Goal: Information Seeking & Learning: Learn about a topic

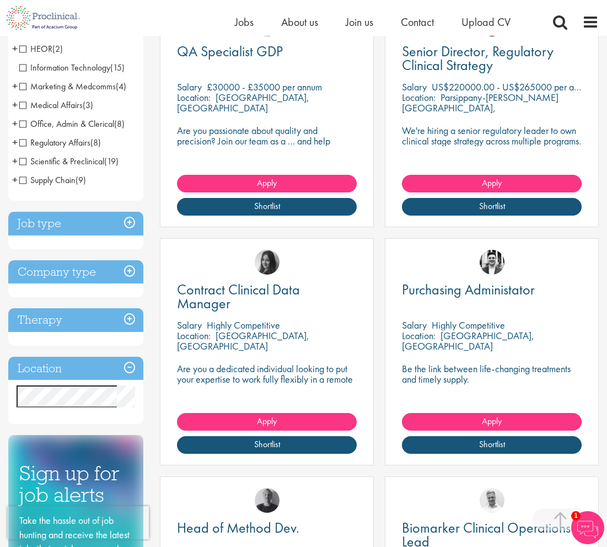
scroll to position [276, 0]
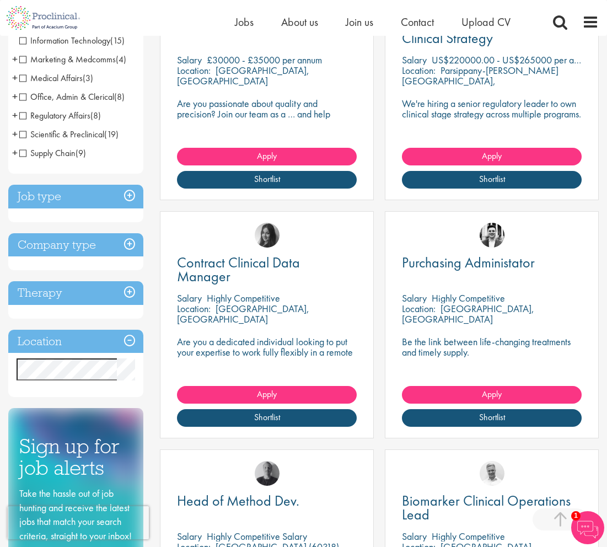
click at [137, 342] on h3 "Location" at bounding box center [75, 342] width 135 height 24
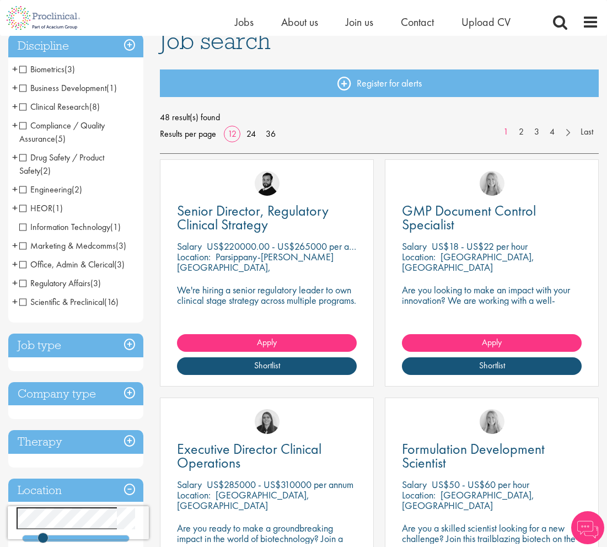
scroll to position [110, 0]
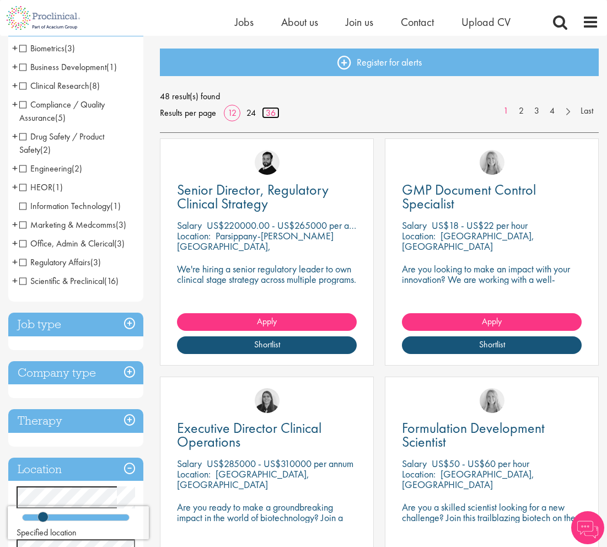
click at [278, 111] on link "36" at bounding box center [271, 113] width 18 height 12
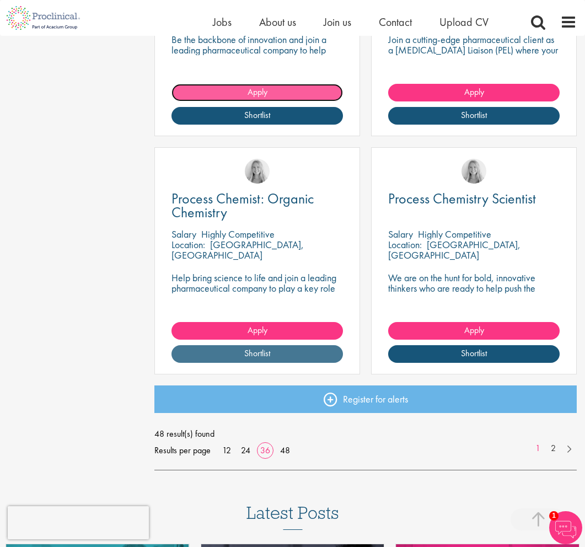
scroll to position [4175, 0]
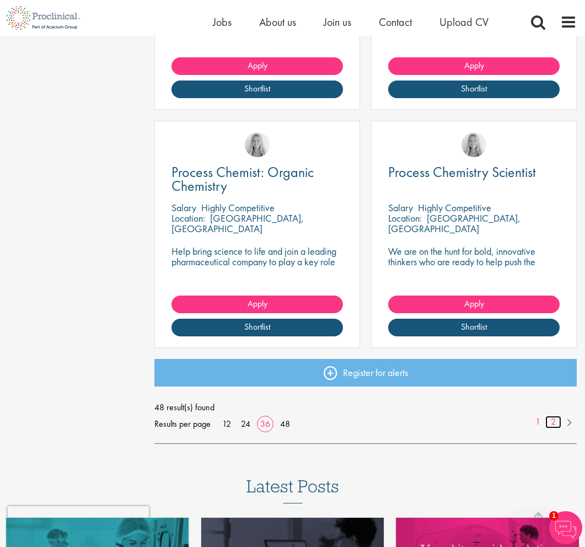
click at [554, 424] on link "2" at bounding box center [553, 421] width 16 height 13
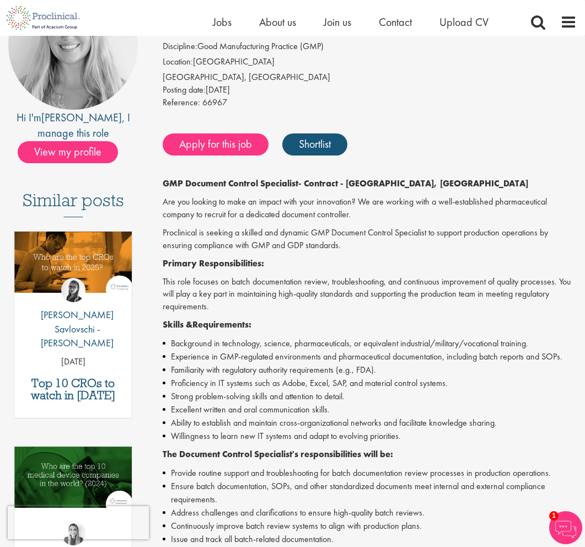
scroll to position [148, 0]
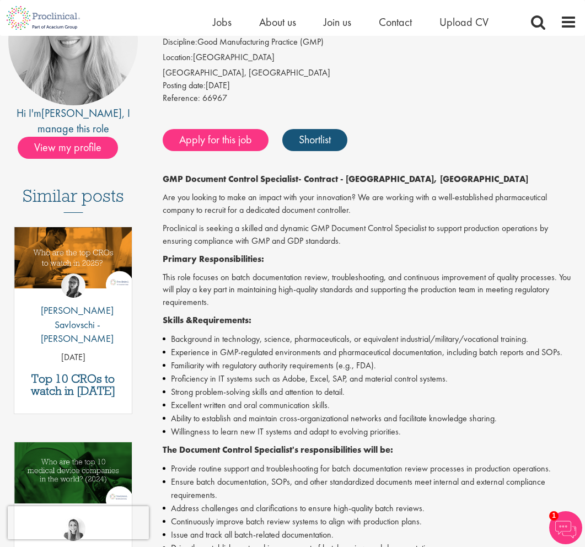
click at [393, 367] on li "Familiarity with regulatory authority requirements (e.g., FDA)." at bounding box center [370, 365] width 414 height 13
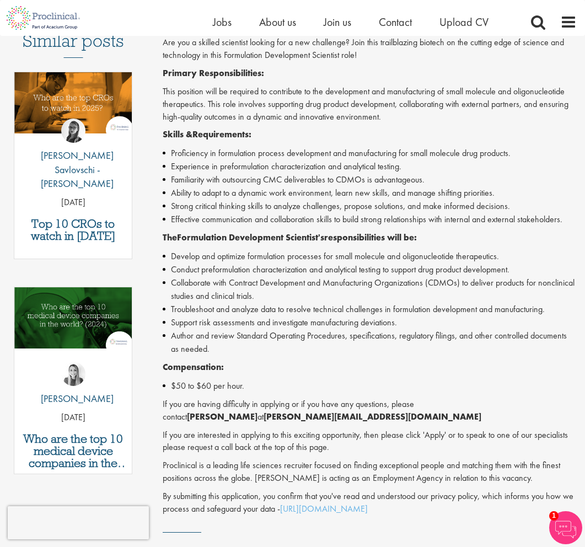
scroll to position [368, 0]
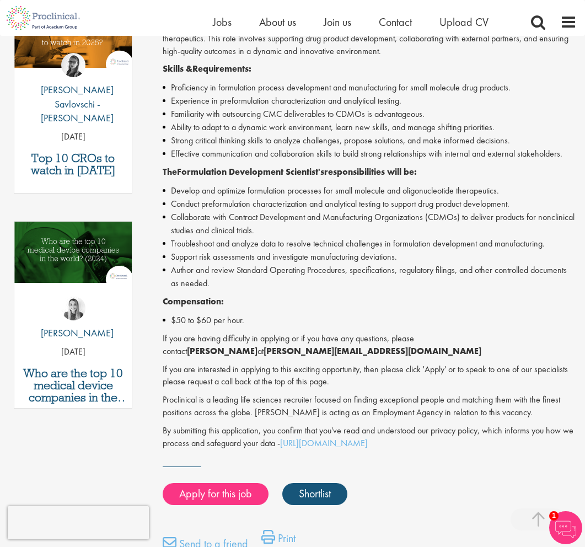
click at [334, 291] on div "Formulation Development Scientist - Contract - San Francisco, CA Are you a skil…" at bounding box center [370, 201] width 414 height 496
click at [332, 291] on div "Formulation Development Scientist - Contract - San Francisco, CA Are you a skil…" at bounding box center [370, 201] width 414 height 496
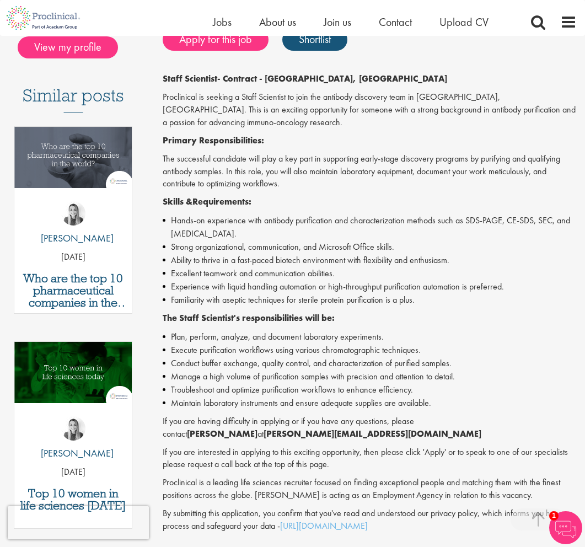
scroll to position [331, 0]
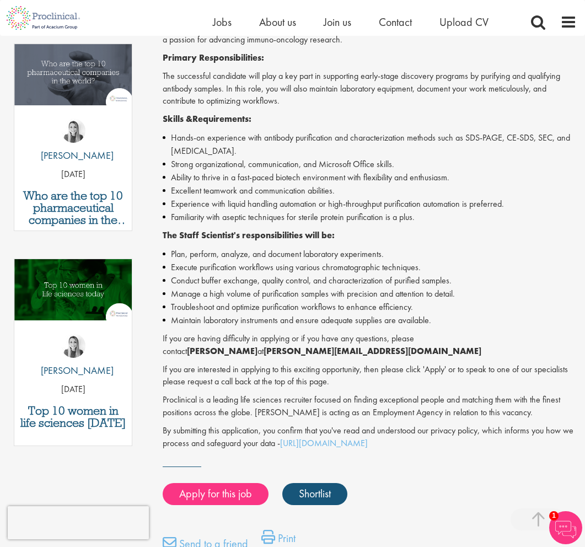
click at [353, 332] on p "If you are having difficulty in applying or if you have any questions, please c…" at bounding box center [370, 344] width 414 height 25
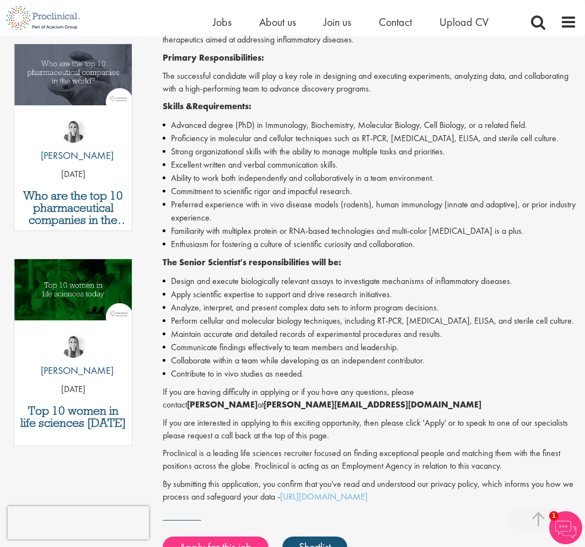
scroll to position [313, 0]
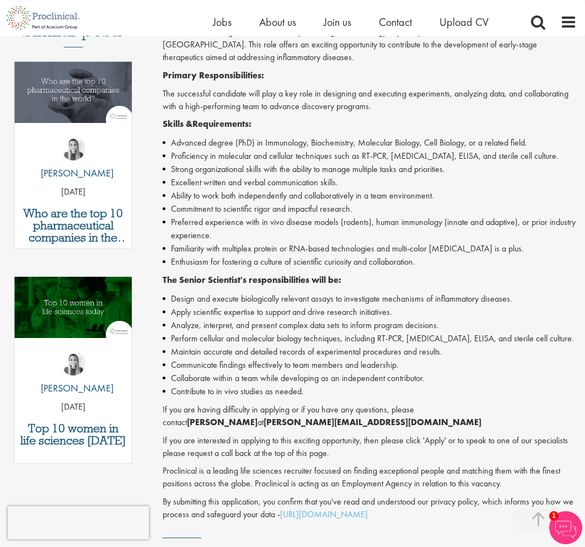
click at [353, 323] on li "Analyze, interpret, and present complex data sets to inform program decisions." at bounding box center [370, 324] width 414 height 13
click at [324, 312] on li "Apply scientific expertise to support and drive research initiatives." at bounding box center [370, 311] width 414 height 13
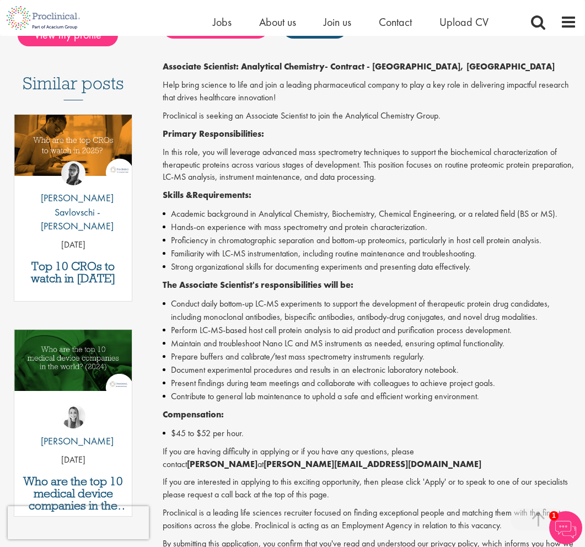
scroll to position [258, 0]
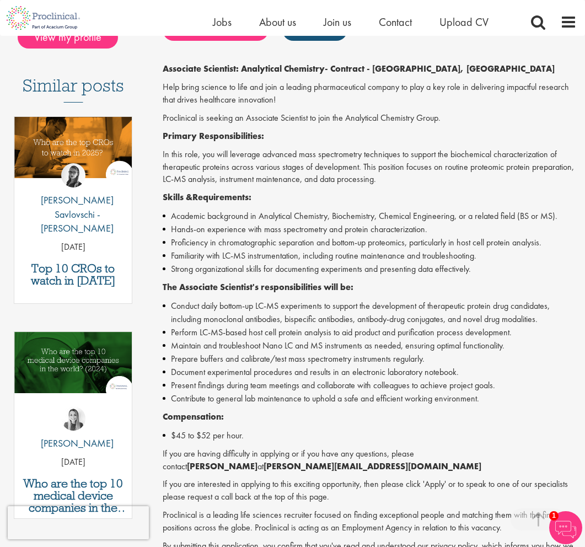
click at [332, 304] on li "Conduct daily bottom-up LC-MS experiments to support the development of therape…" at bounding box center [370, 312] width 414 height 26
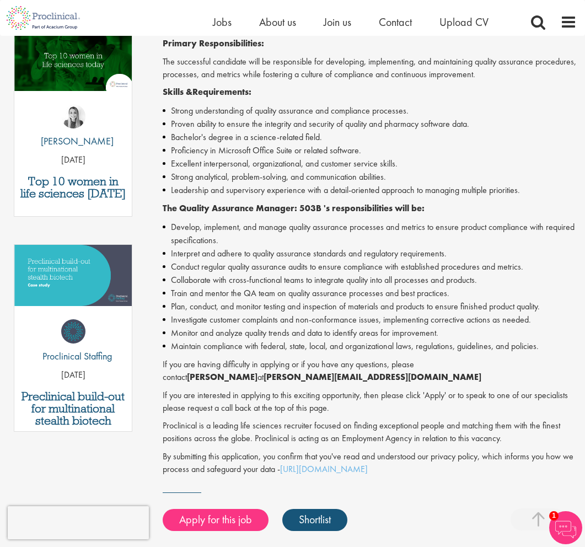
scroll to position [360, 0]
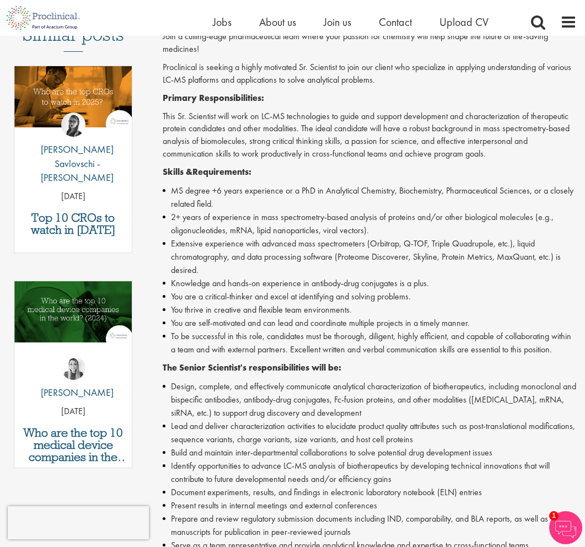
scroll to position [331, 0]
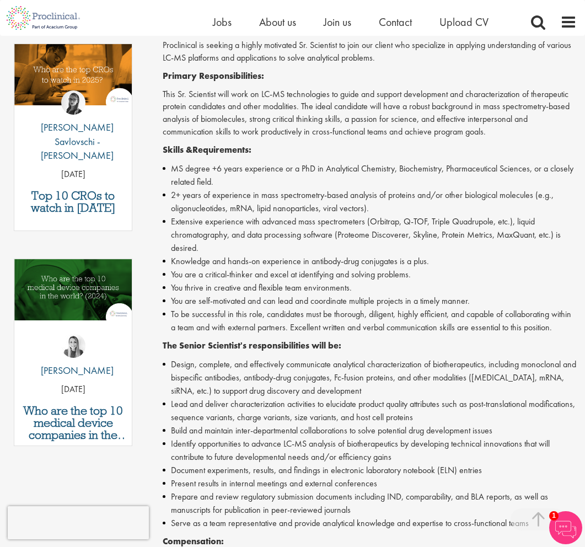
click at [272, 276] on li "You are a critical-thinker and excel at identifying and solving problems." at bounding box center [370, 274] width 414 height 13
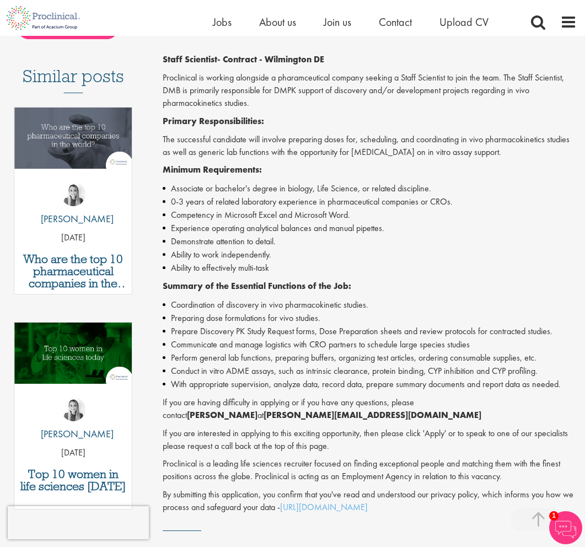
scroll to position [258, 0]
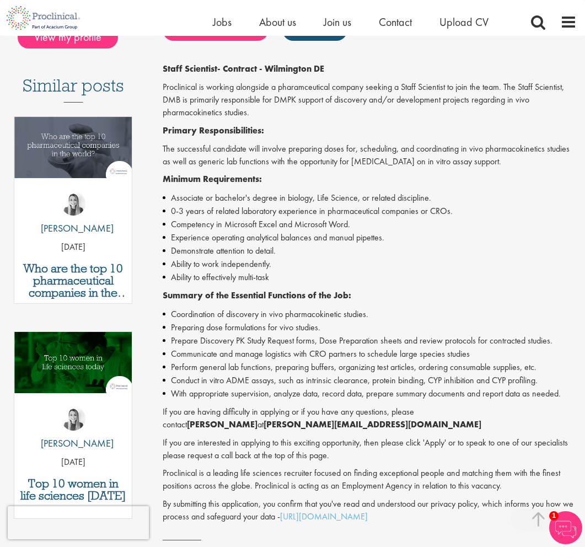
click at [272, 276] on li "Ability to effectively multi-task" at bounding box center [370, 277] width 414 height 13
click at [327, 212] on li "0-3 years of related laboratory experience in pharmaceutical companies or CROs." at bounding box center [370, 210] width 414 height 13
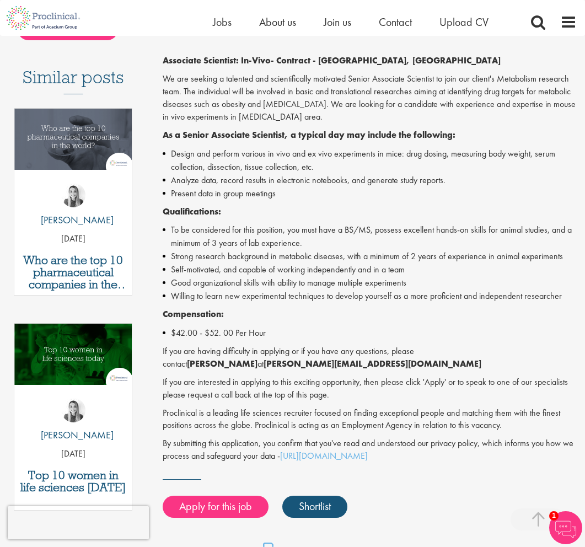
scroll to position [258, 0]
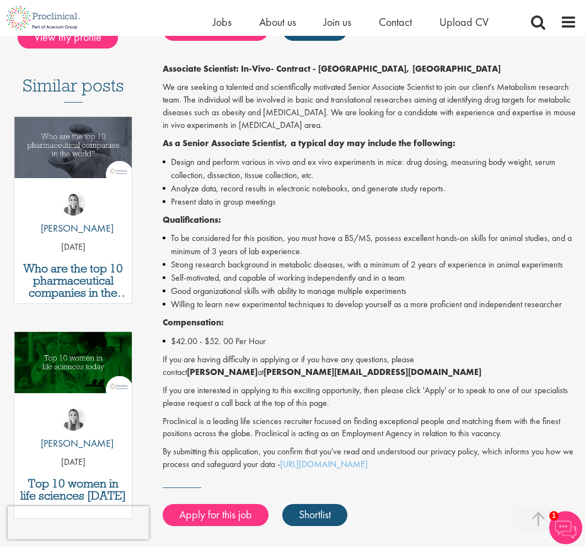
click at [358, 273] on li "Self-motivated, and capable of working independently and in a team" at bounding box center [370, 277] width 414 height 13
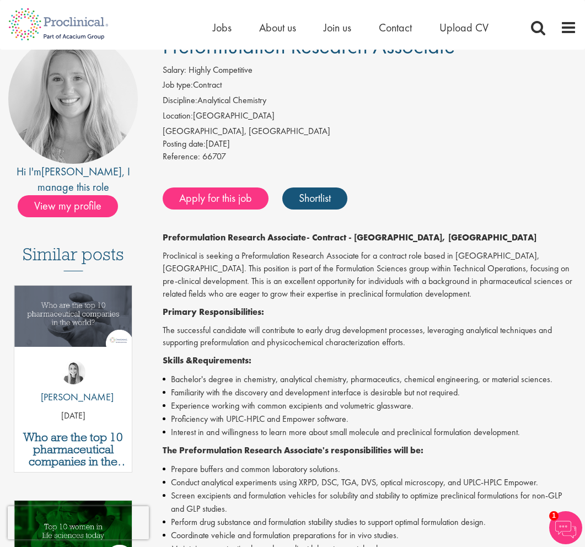
scroll to position [331, 0]
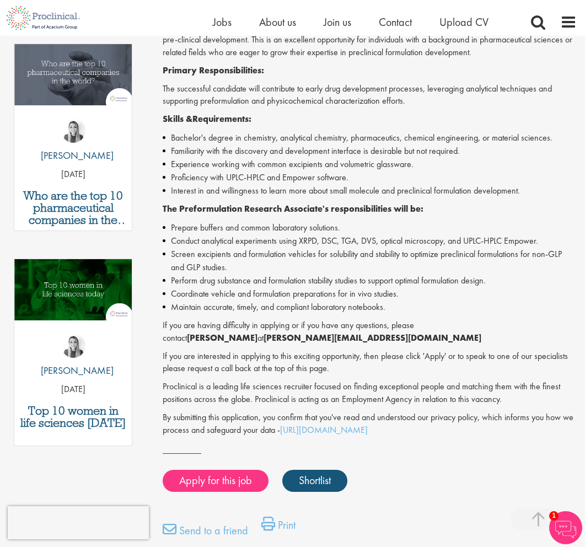
click at [340, 272] on li "Screen excipients and formulation vehicles for solubility and stability to opti…" at bounding box center [370, 260] width 414 height 26
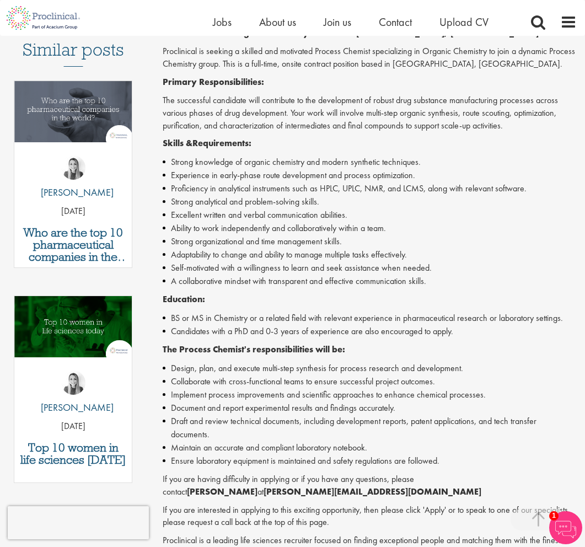
scroll to position [331, 0]
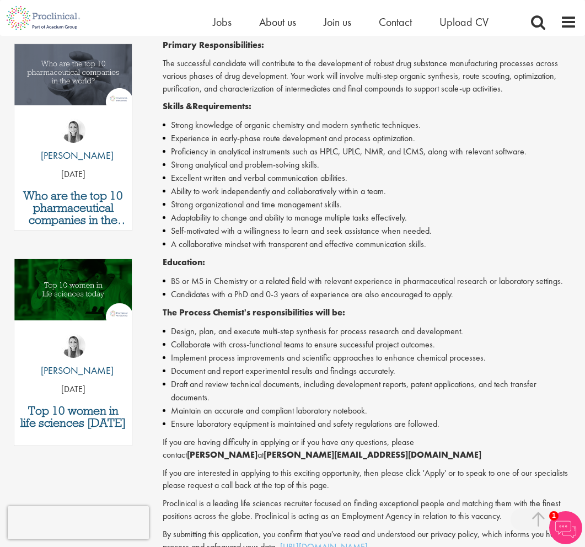
click at [339, 264] on p "Education:" at bounding box center [370, 262] width 414 height 13
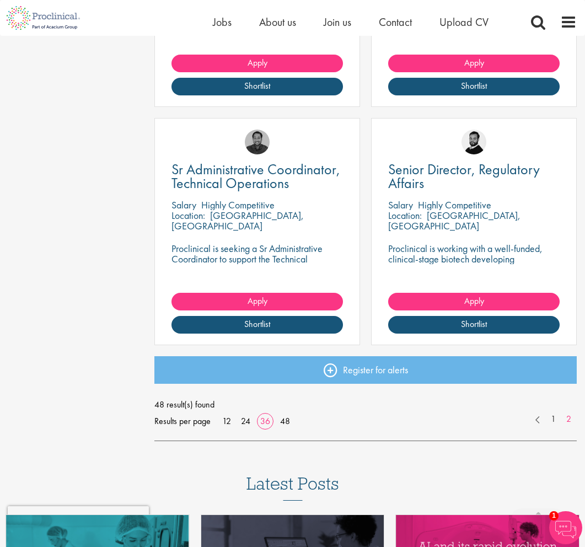
scroll to position [1322, 0]
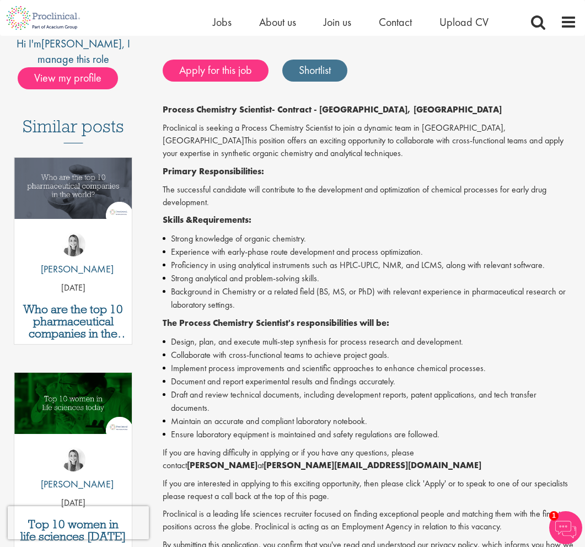
scroll to position [276, 0]
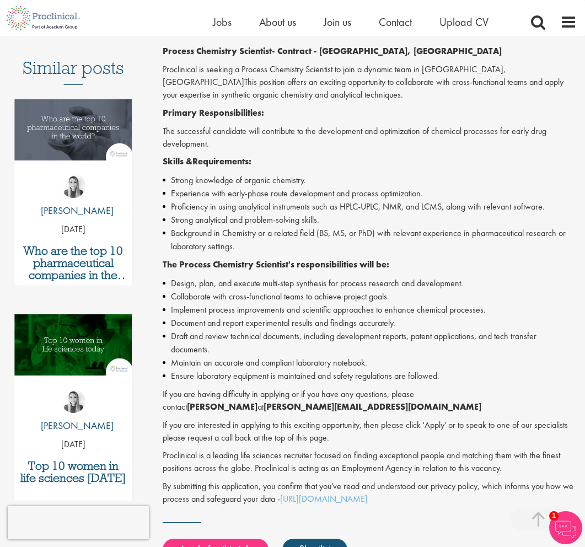
click at [375, 223] on li "Strong analytical and problem-solving skills." at bounding box center [370, 219] width 414 height 13
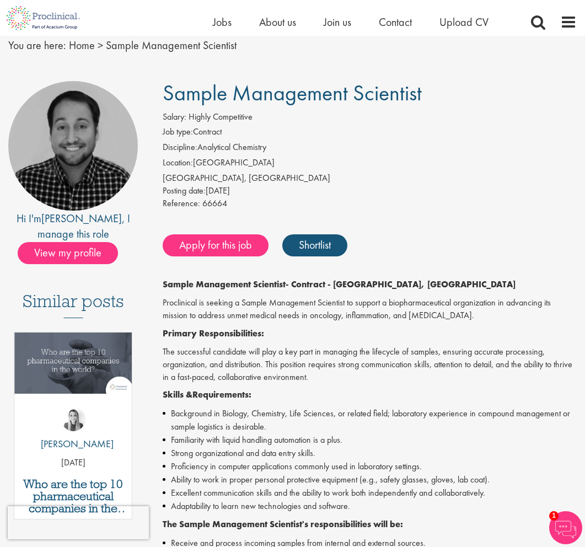
scroll to position [276, 0]
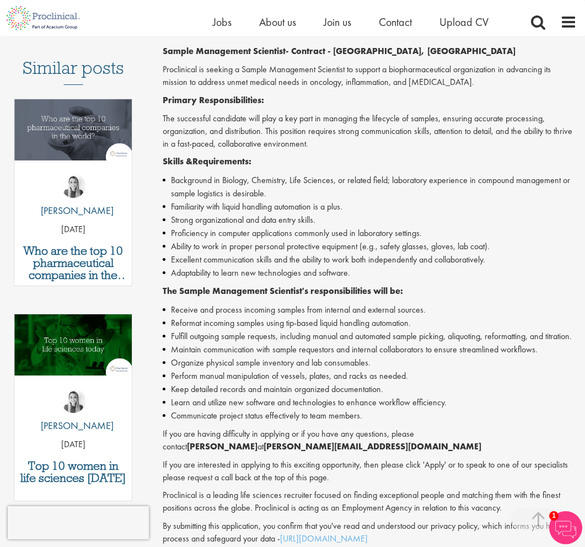
click at [360, 318] on li "Reformat incoming samples using tip-based liquid handling automation." at bounding box center [370, 322] width 414 height 13
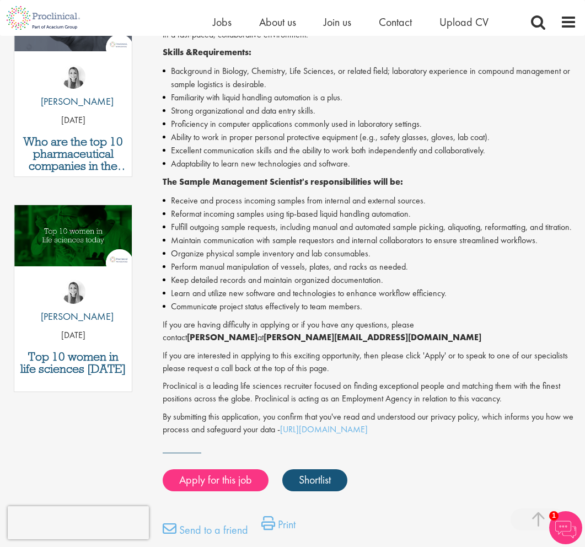
scroll to position [386, 0]
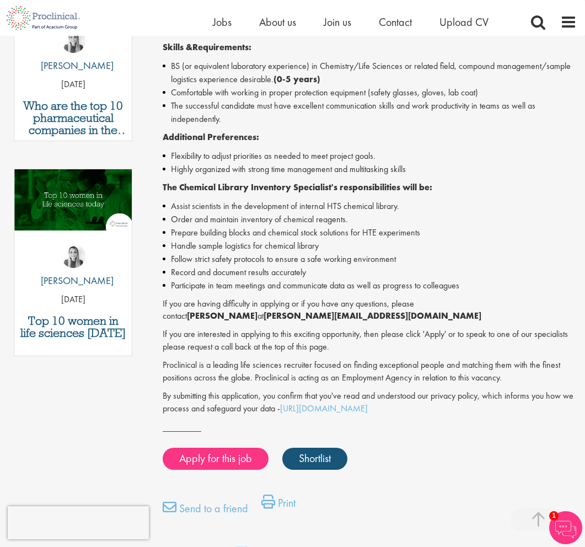
scroll to position [386, 0]
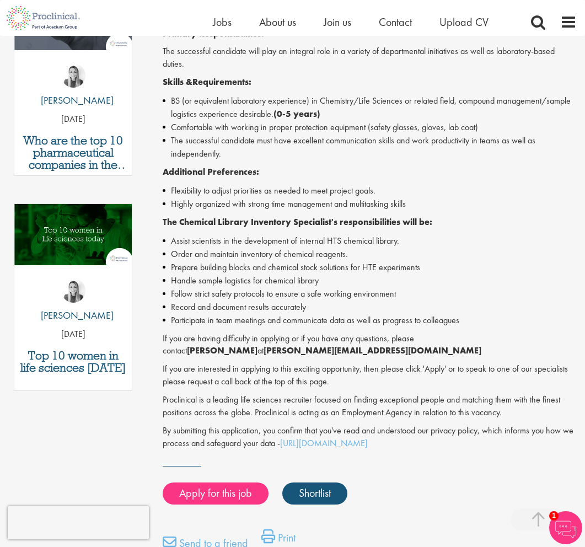
click at [303, 204] on li "Highly organized with strong time management and multitasking skills" at bounding box center [370, 203] width 414 height 13
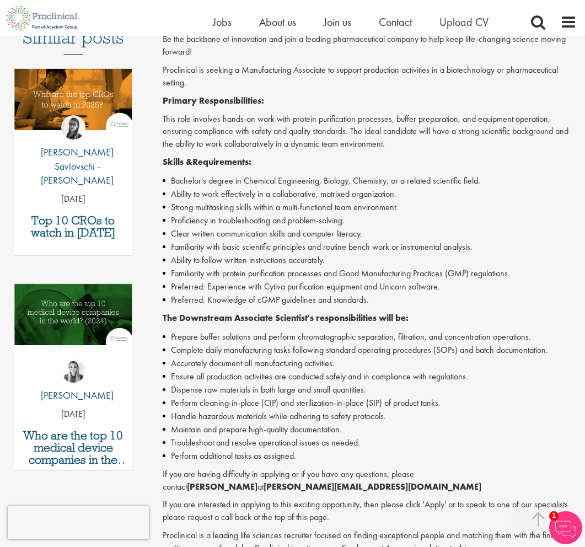
scroll to position [331, 0]
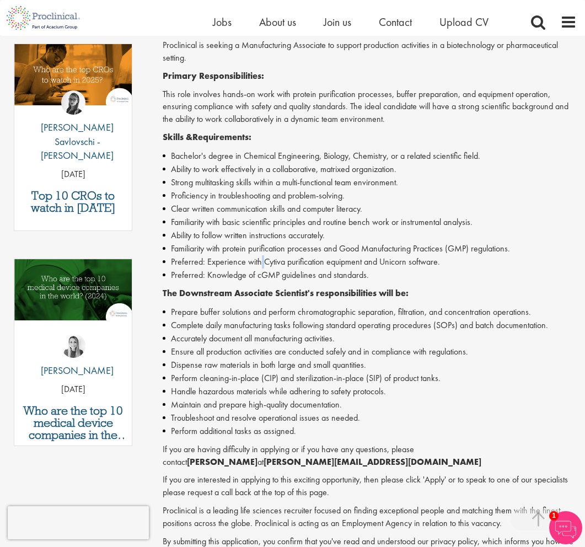
click at [261, 255] on li "Preferred: Experience with Cytiva purification equipment and Unicorn software." at bounding box center [370, 261] width 414 height 13
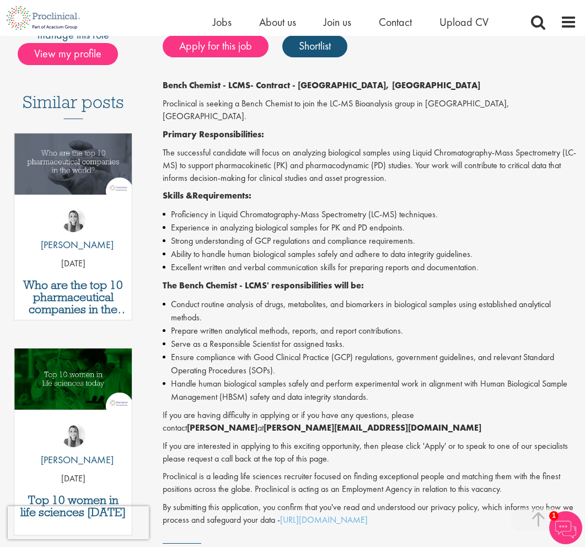
scroll to position [331, 0]
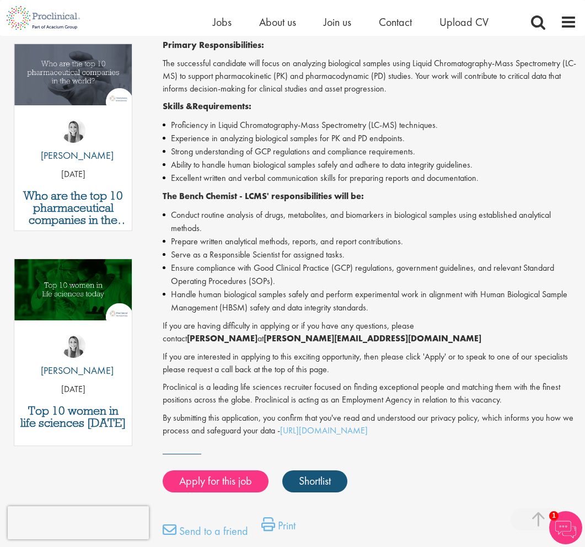
click at [258, 261] on li "Ensure compliance with Good Clinical Practice (GCP) regulations, government gui…" at bounding box center [370, 274] width 414 height 26
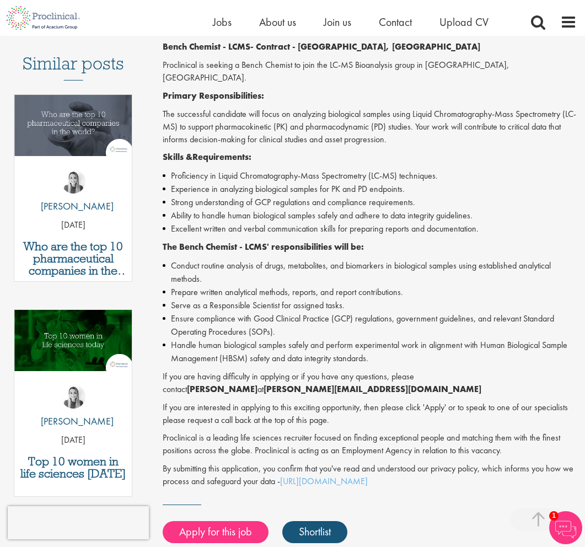
scroll to position [276, 0]
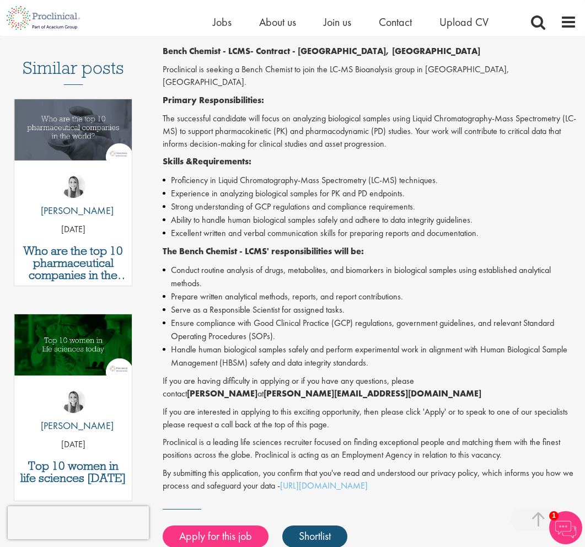
click at [280, 226] on li "Excellent written and verbal communication skills for preparing reports and doc…" at bounding box center [370, 232] width 414 height 13
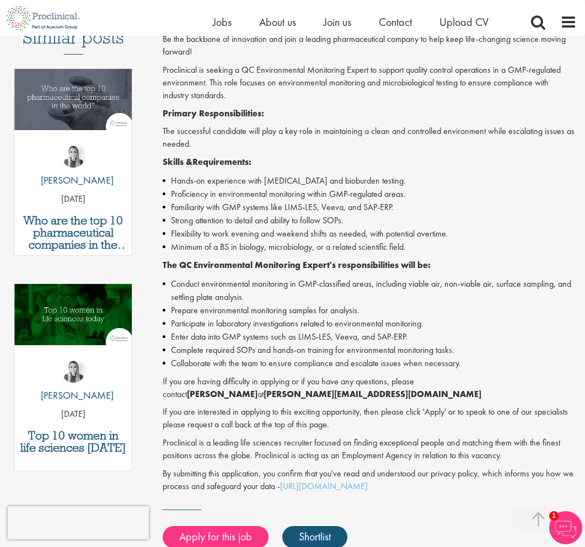
scroll to position [331, 0]
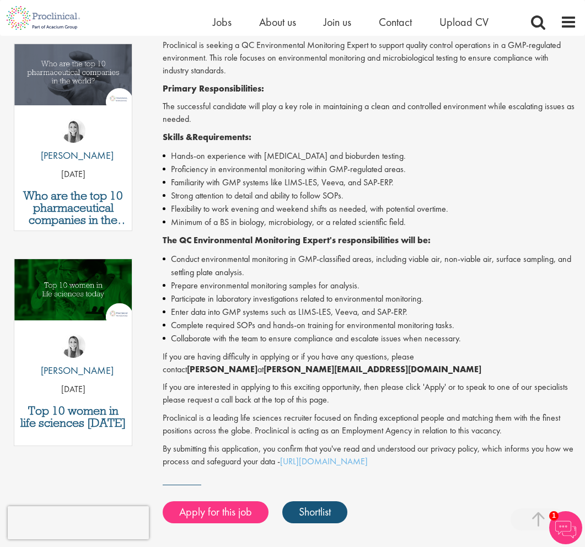
click at [309, 262] on li "Conduct environmental monitoring in GMP-classified areas, including viable air,…" at bounding box center [370, 265] width 414 height 26
